Goal: Book appointment/travel/reservation

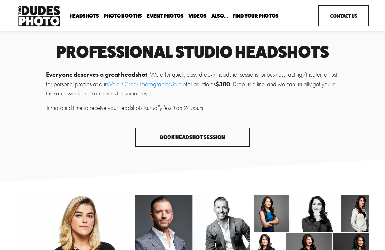
click at [175, 87] on link "Walnut Creek Photography Studio" at bounding box center [146, 83] width 79 height 7
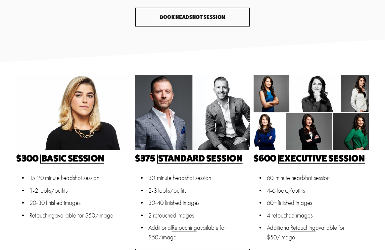
scroll to position [121, 0]
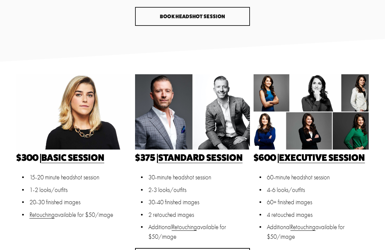
click at [71, 156] on link "Basic Session" at bounding box center [72, 157] width 63 height 11
